Goal: Information Seeking & Learning: Check status

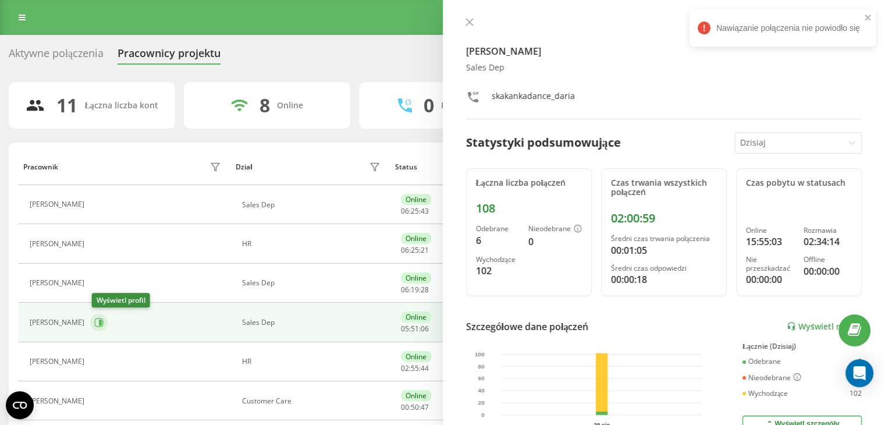
click at [97, 324] on icon at bounding box center [99, 322] width 9 height 9
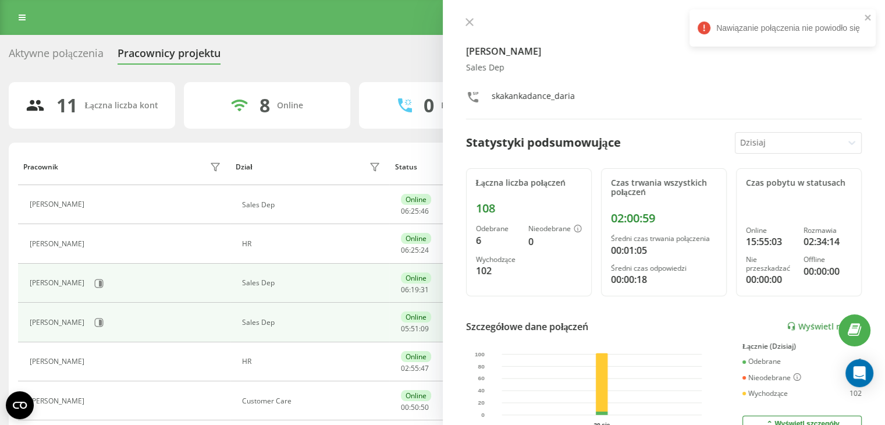
click at [102, 291] on div "[PERSON_NAME]" at bounding box center [127, 283] width 194 height 20
click at [104, 286] on icon at bounding box center [98, 283] width 9 height 9
click at [102, 322] on icon at bounding box center [100, 322] width 3 height 6
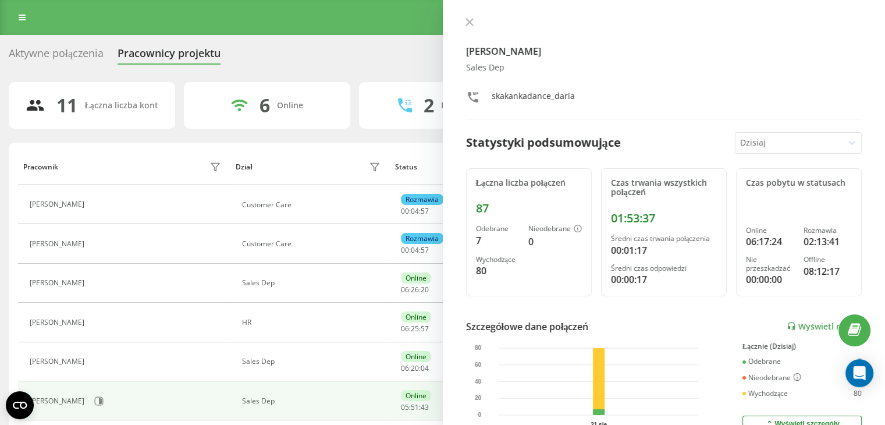
click at [786, 136] on div at bounding box center [789, 142] width 98 height 13
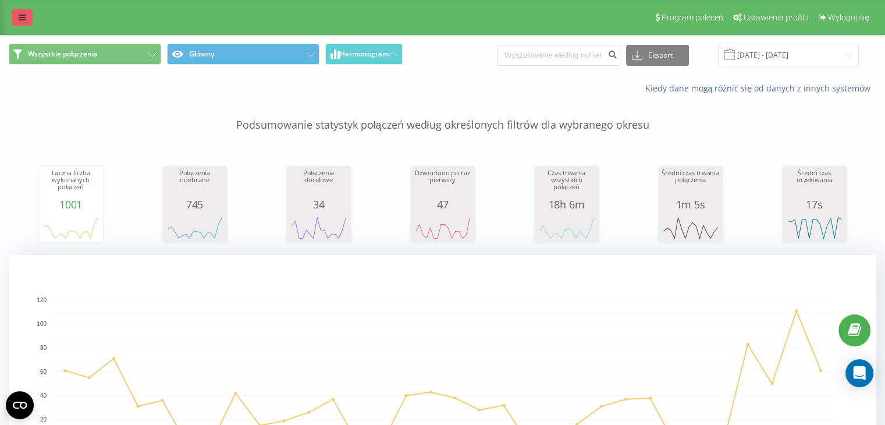
click at [19, 13] on icon at bounding box center [22, 17] width 7 height 8
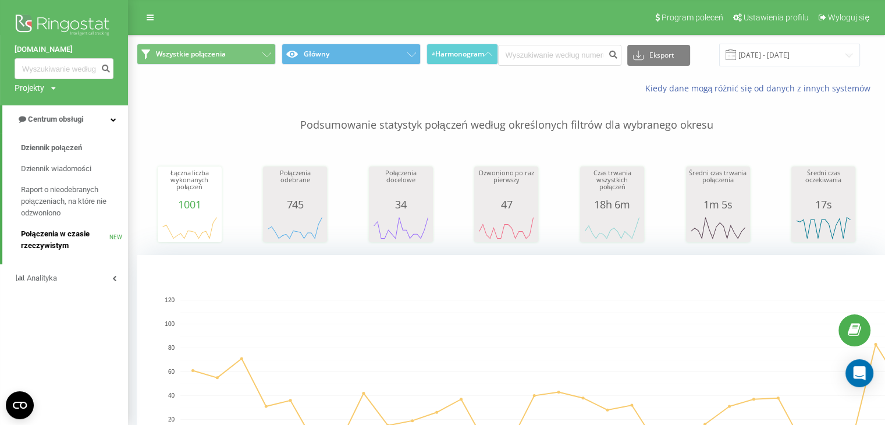
click at [49, 238] on span "Połączenia w czasie rzeczywistym" at bounding box center [65, 239] width 88 height 23
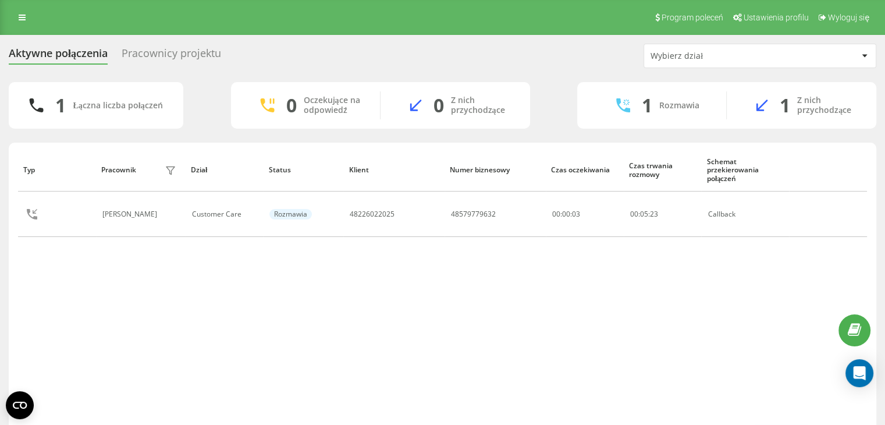
click at [192, 52] on div "Pracownicy projektu" at bounding box center [171, 56] width 99 height 18
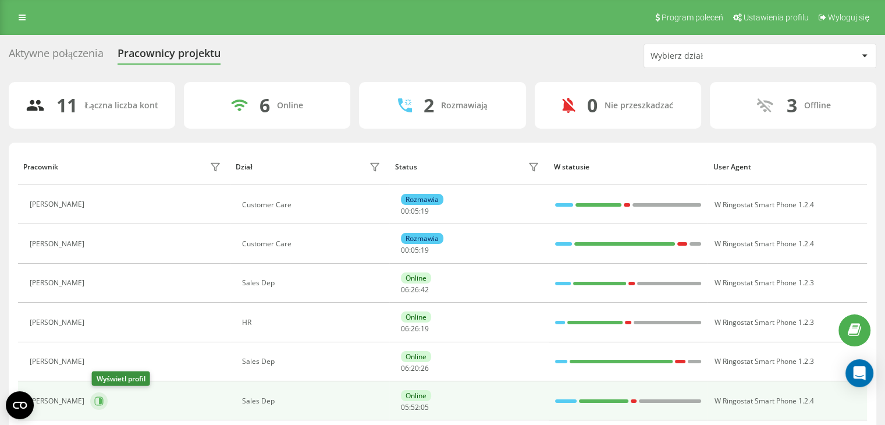
click at [95, 399] on button at bounding box center [98, 400] width 17 height 17
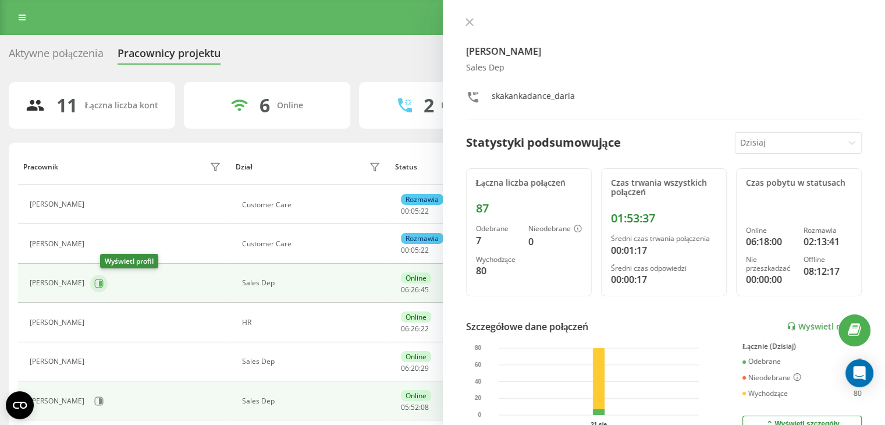
click at [103, 280] on button at bounding box center [98, 283] width 17 height 17
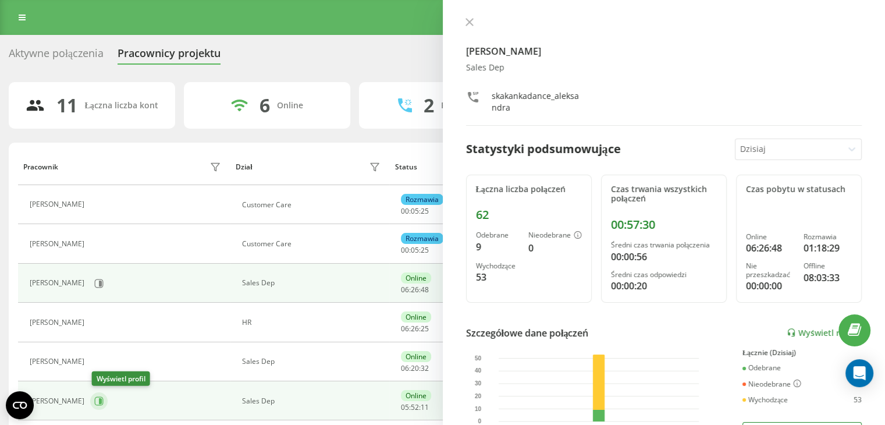
click at [101, 398] on icon at bounding box center [100, 401] width 3 height 6
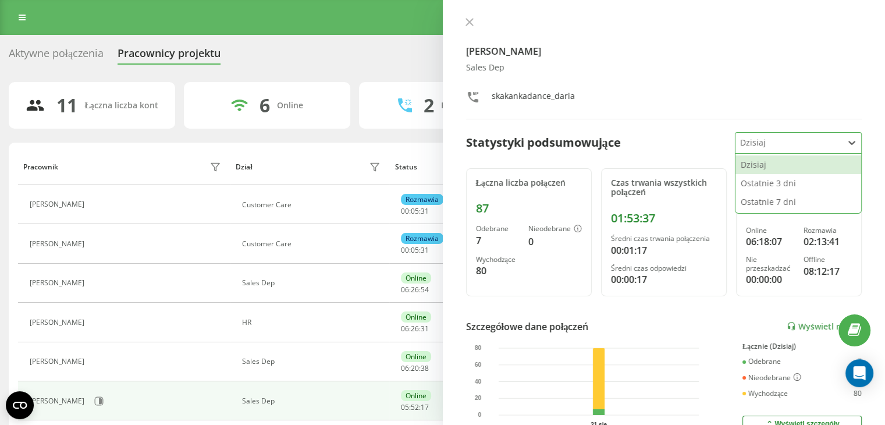
click at [755, 142] on div at bounding box center [789, 142] width 98 height 13
click at [763, 183] on div "Ostatnie 3 dni" at bounding box center [798, 183] width 126 height 19
